Goal: Check status

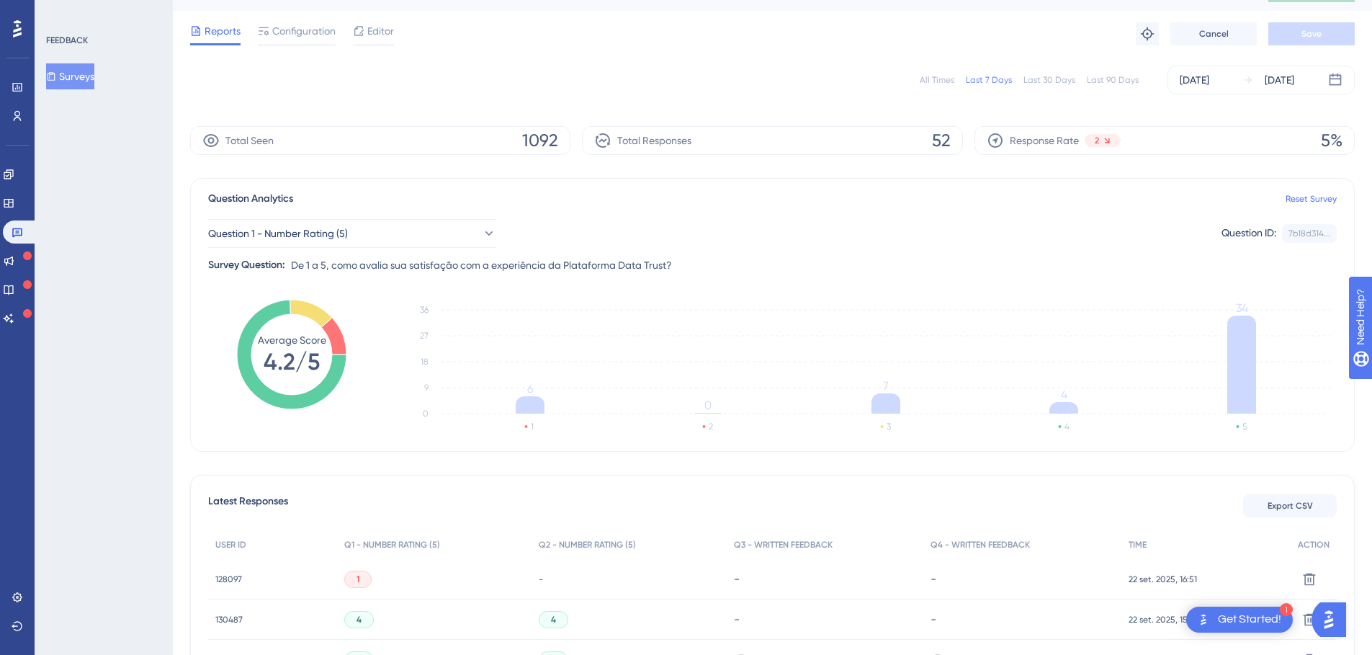
click at [952, 84] on div "All Times" at bounding box center [937, 80] width 35 height 12
